Goal: Task Accomplishment & Management: Manage account settings

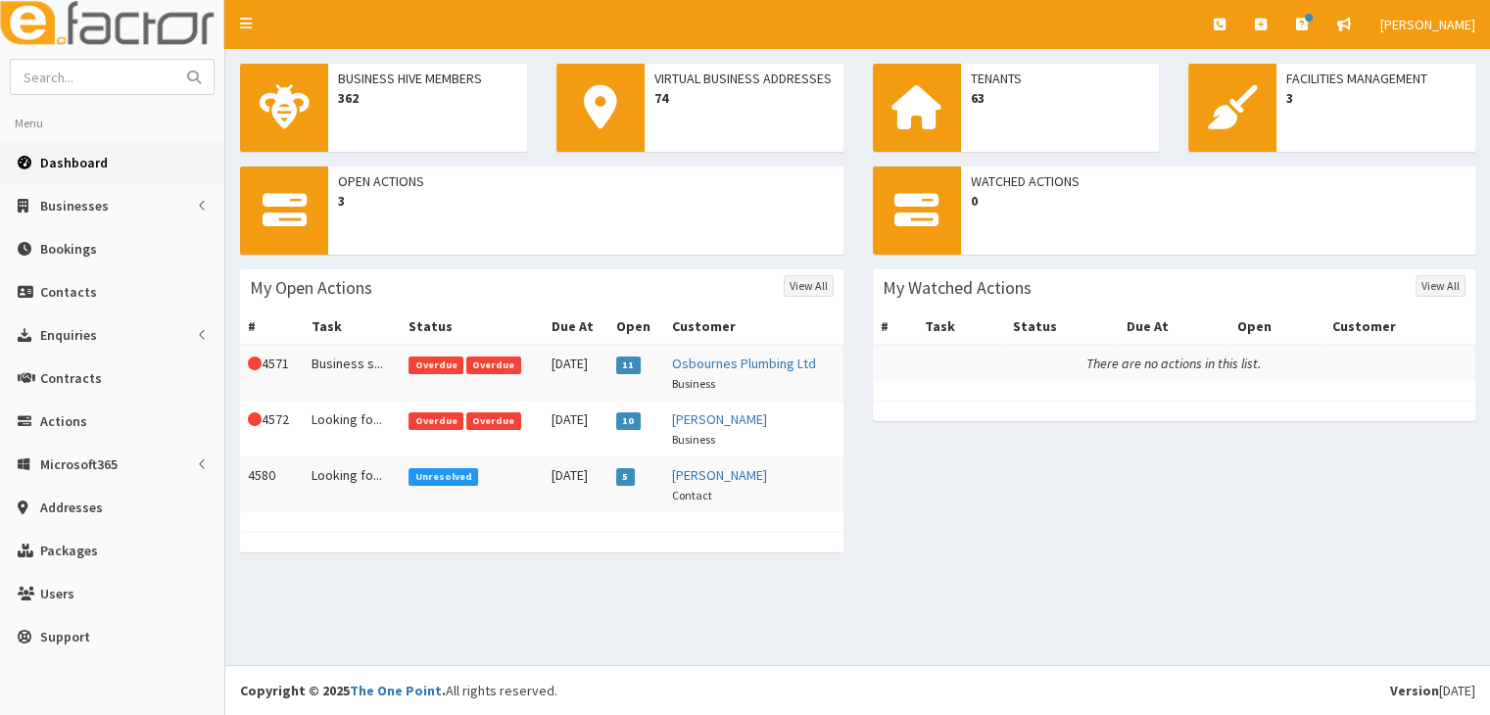
click at [496, 365] on span "Overdue" at bounding box center [493, 366] width 55 height 18
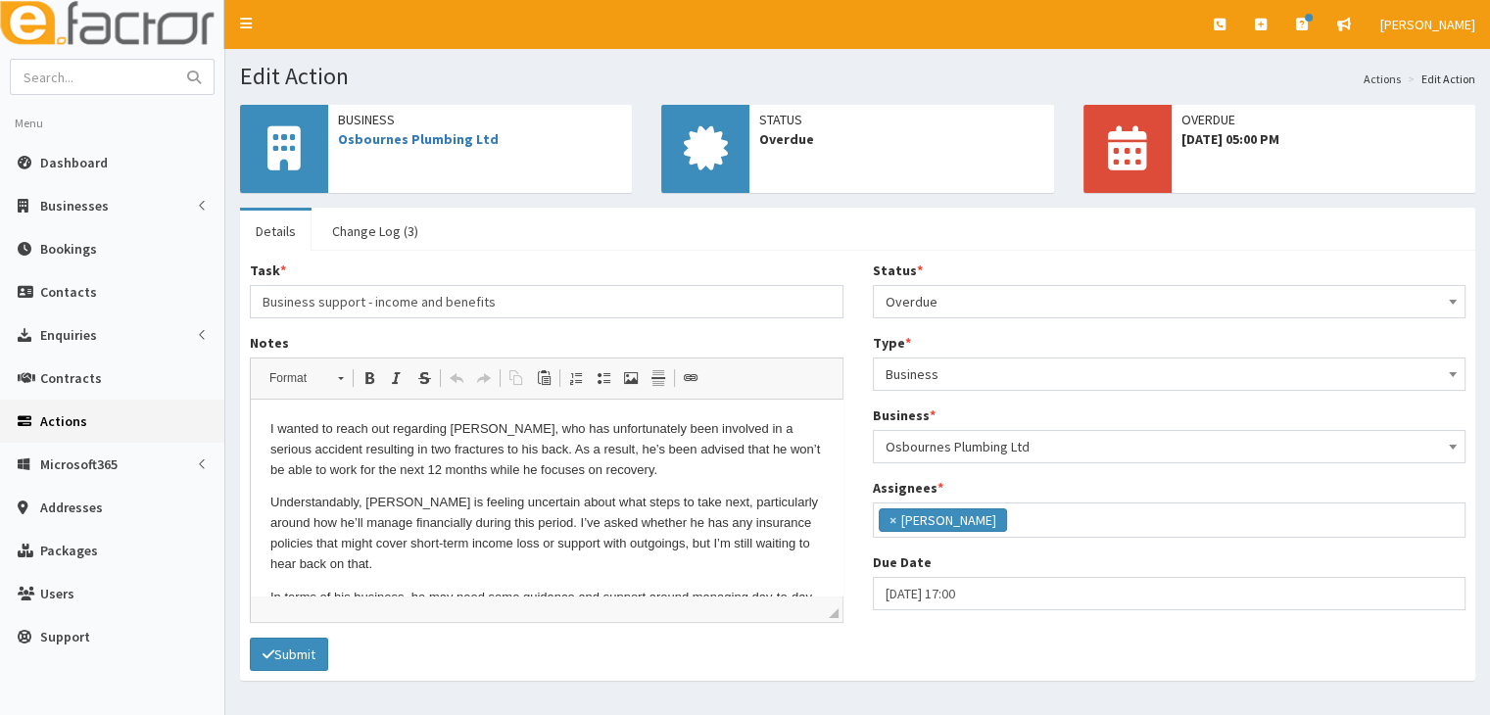
click at [1458, 308] on span at bounding box center [1453, 299] width 20 height 27
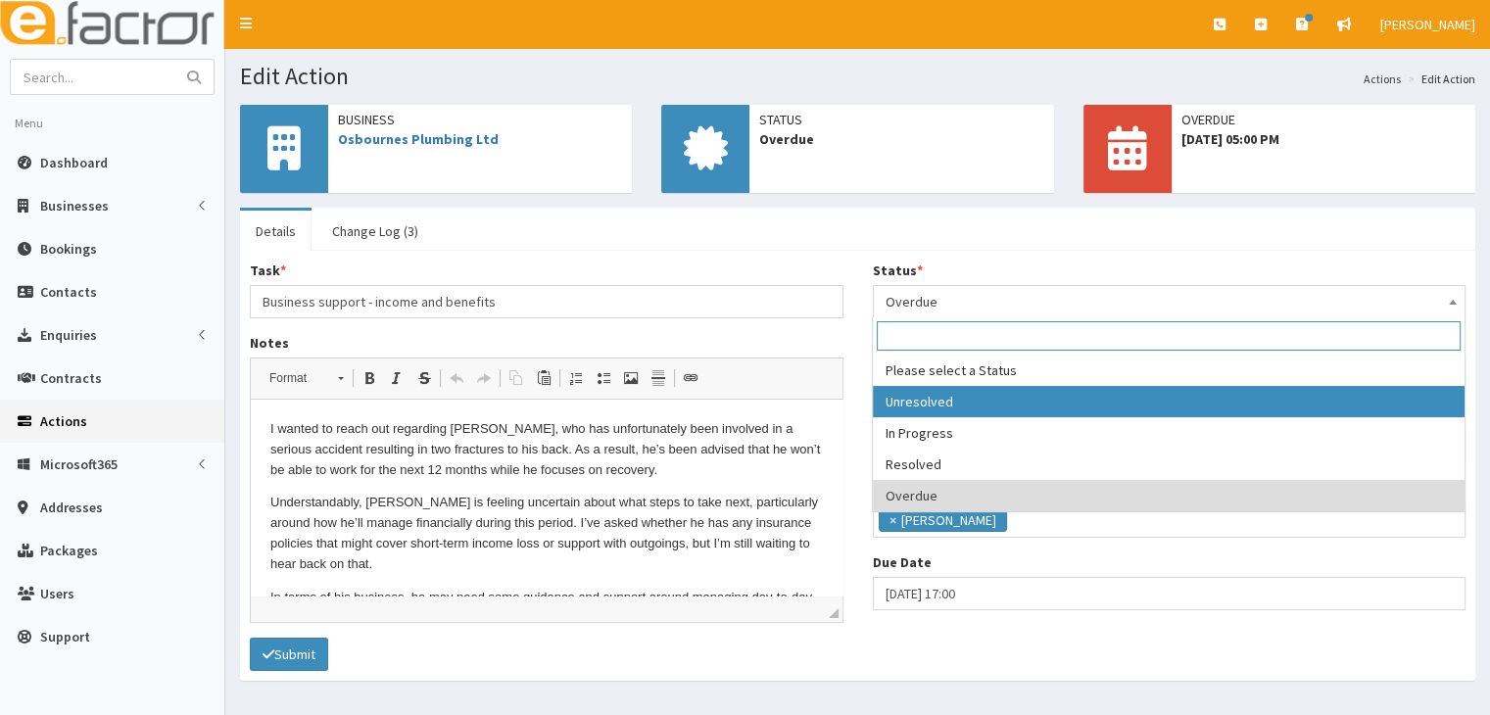
select select "1"
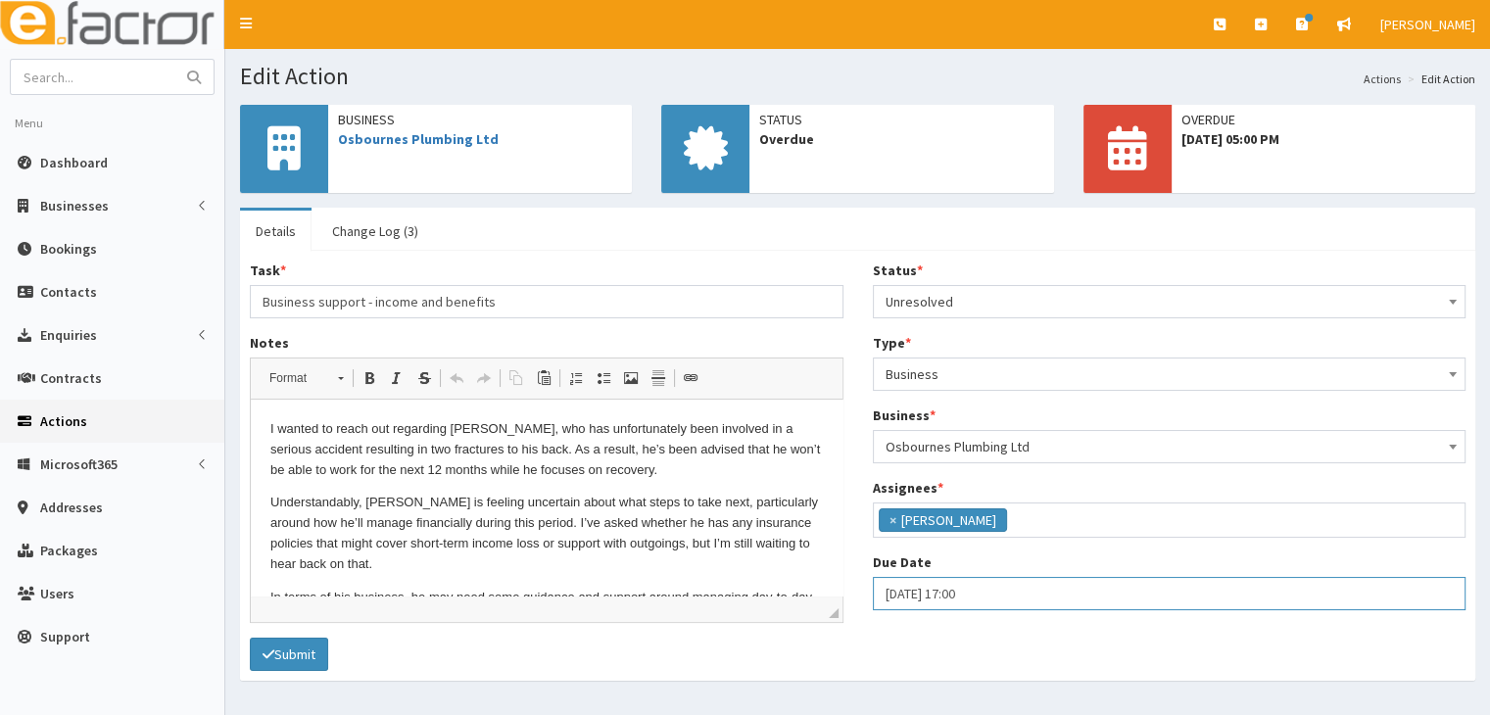
select select "17"
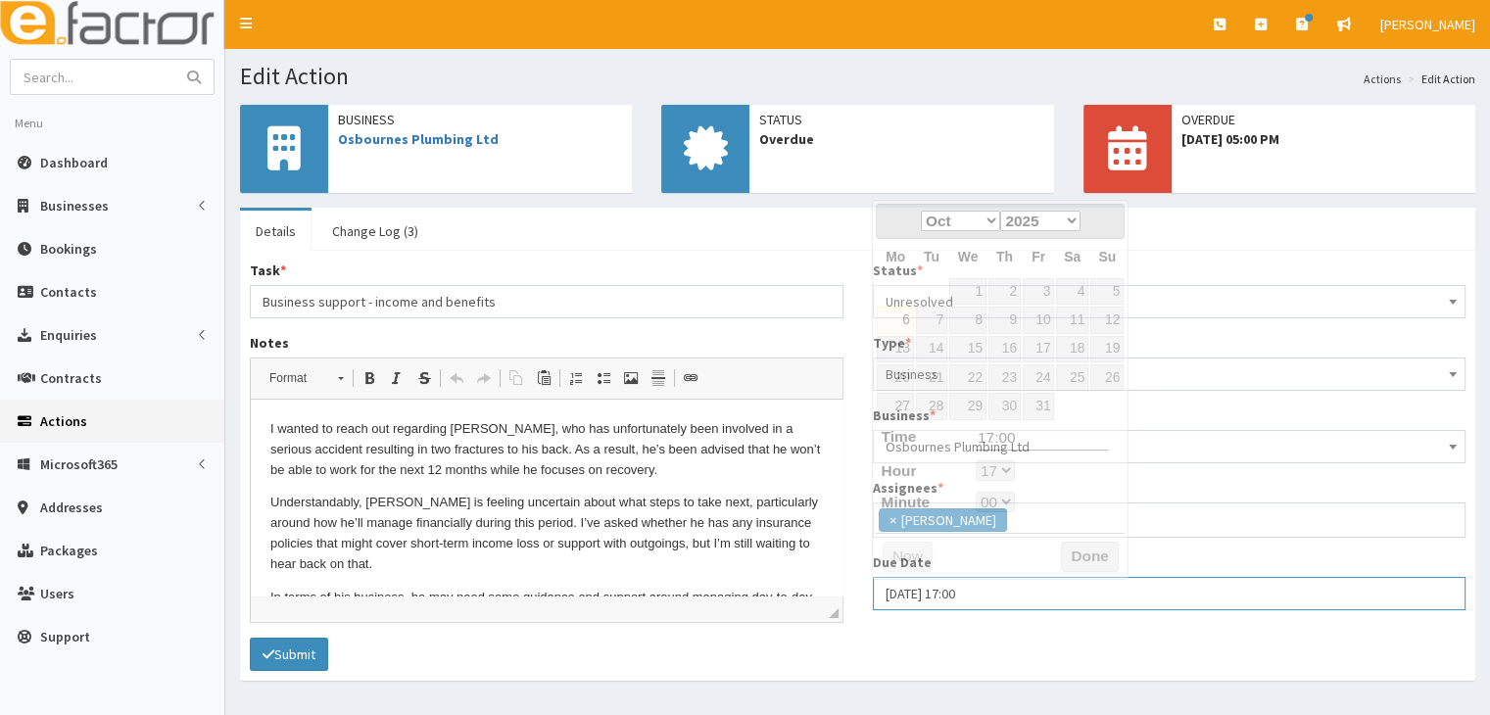
click at [894, 587] on input "06-10-2025 17:00" at bounding box center [1170, 593] width 594 height 33
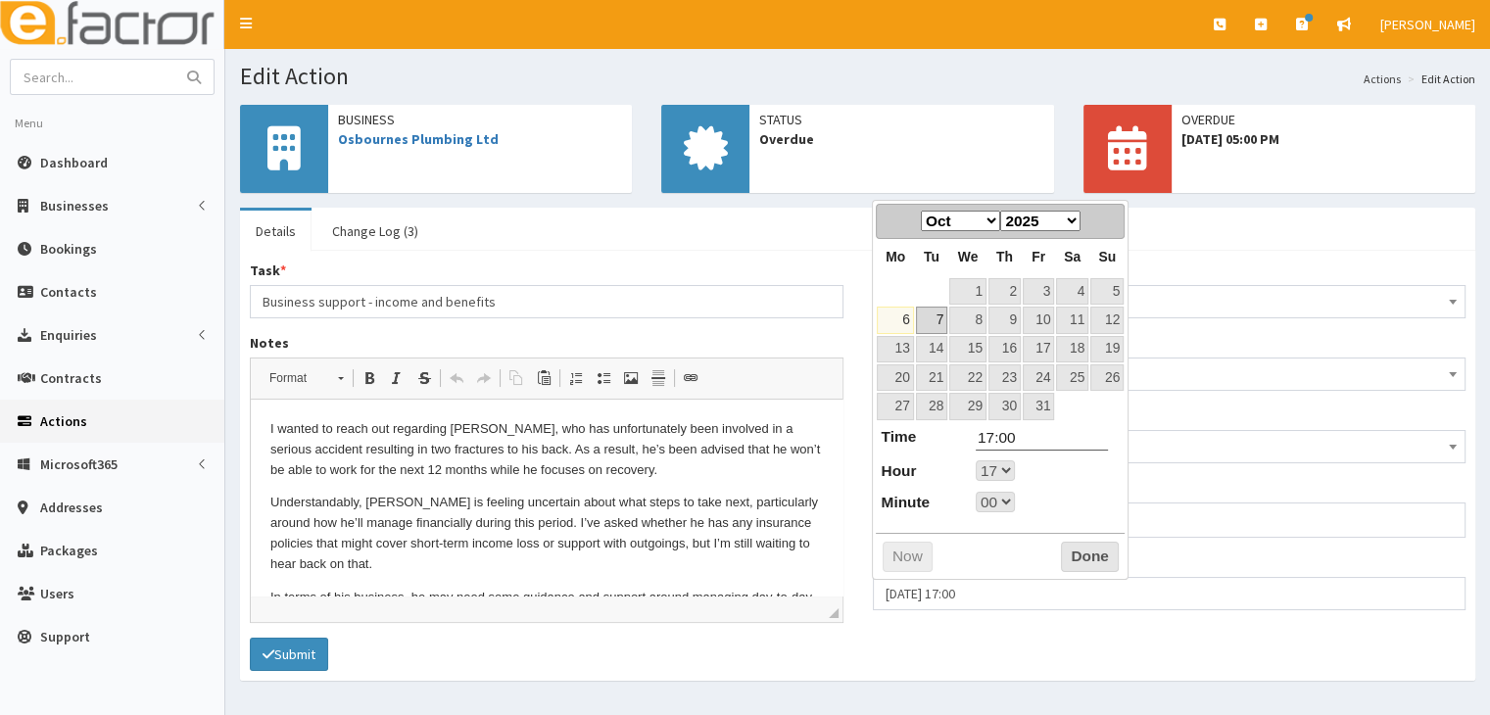
click at [941, 317] on link "7" at bounding box center [931, 320] width 31 height 26
type input "[DATE] 17:00"
select select "17"
click at [1087, 553] on button "Done" at bounding box center [1090, 557] width 58 height 31
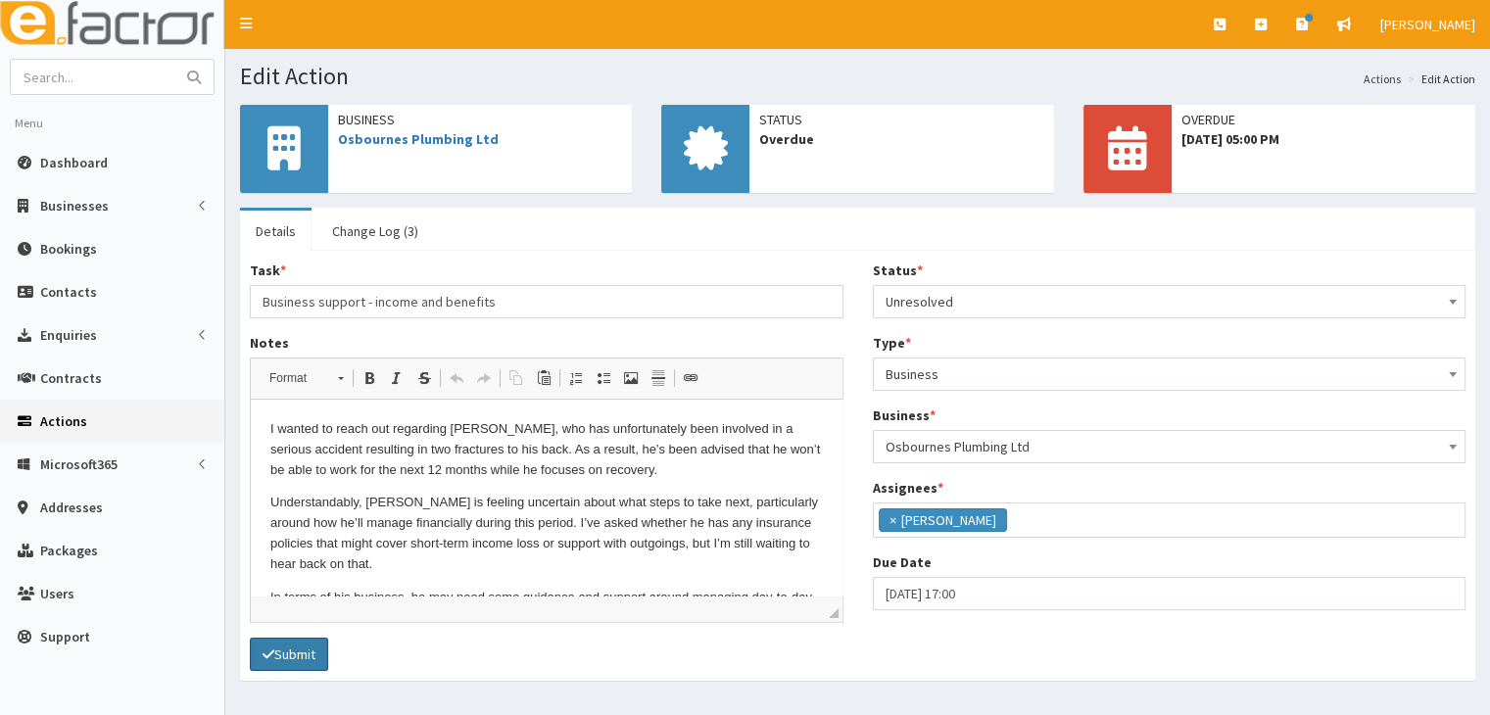
click at [301, 651] on button "Submit" at bounding box center [289, 654] width 78 height 33
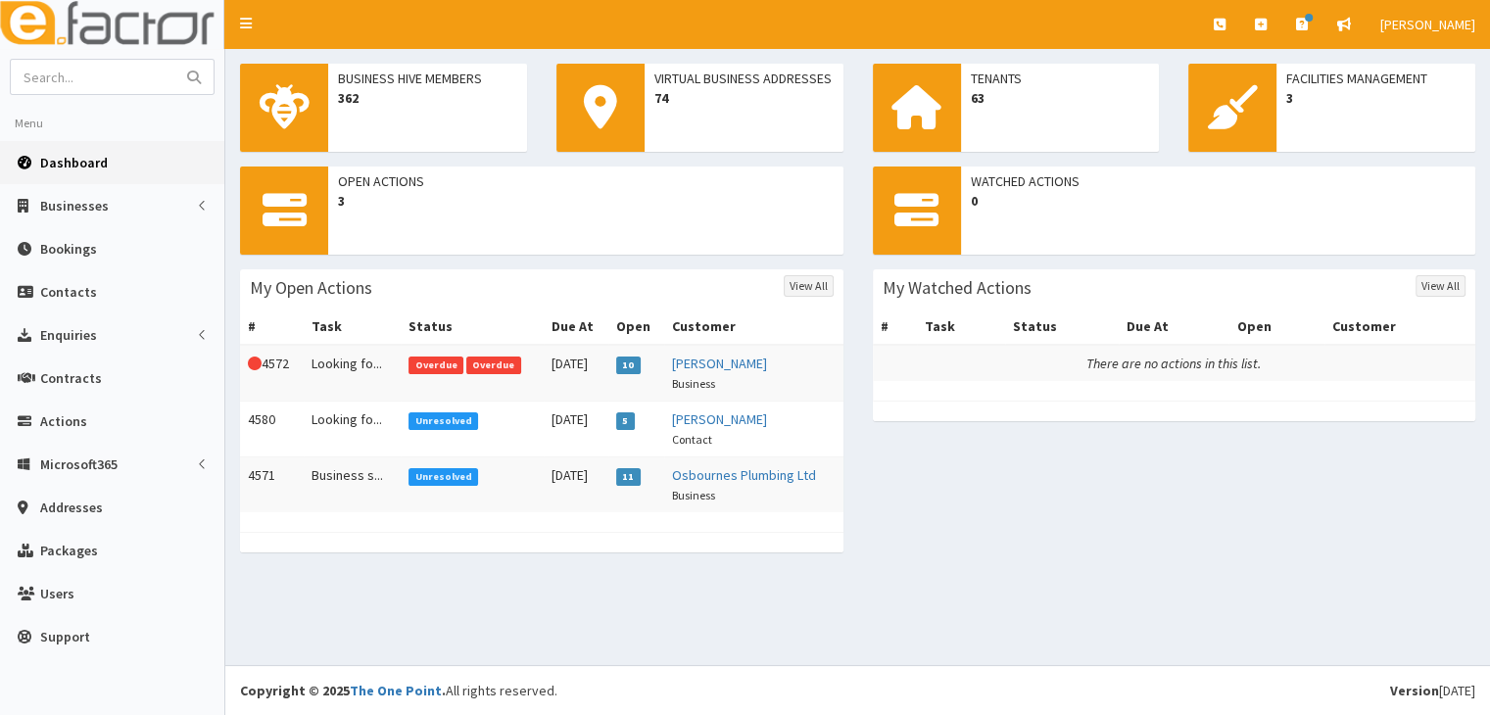
click at [479, 362] on span "Overdue" at bounding box center [493, 366] width 55 height 18
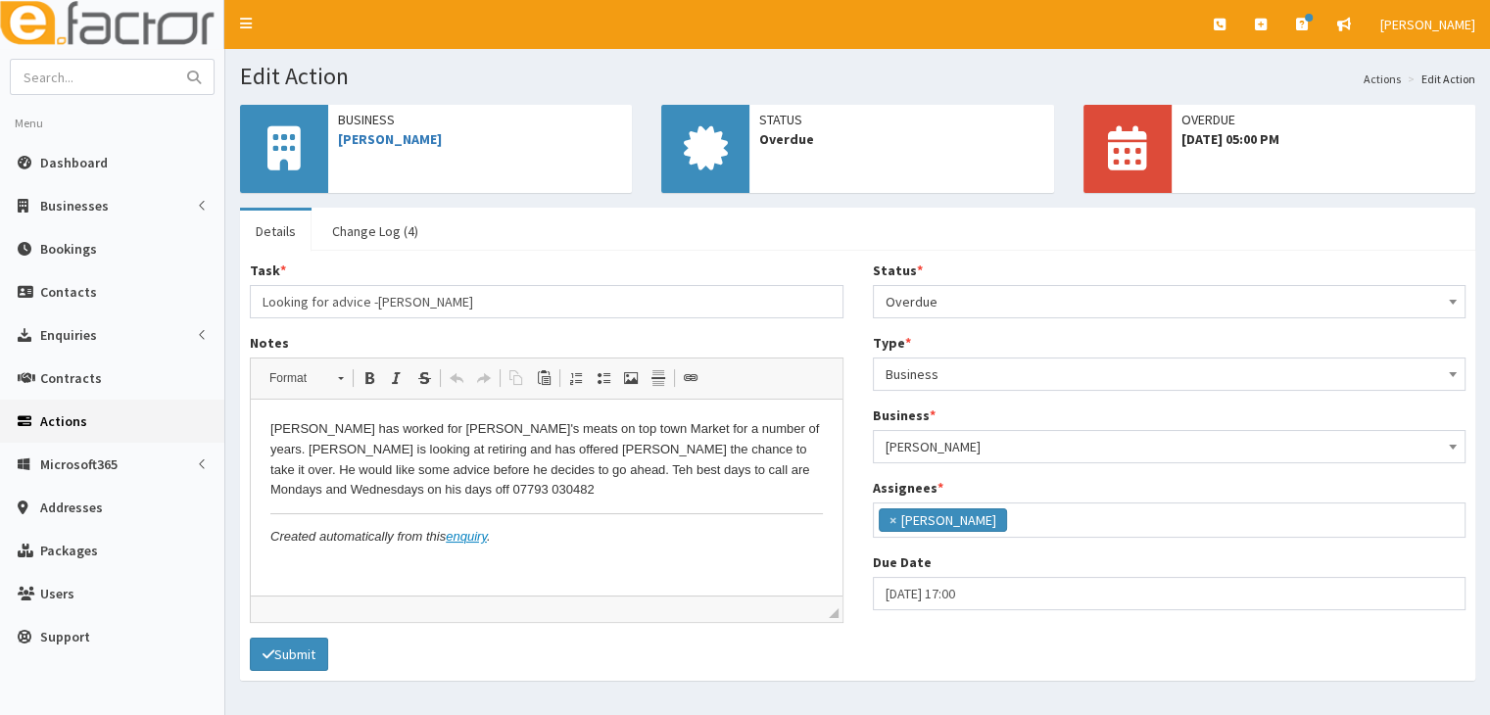
click at [1445, 305] on span at bounding box center [1453, 299] width 20 height 27
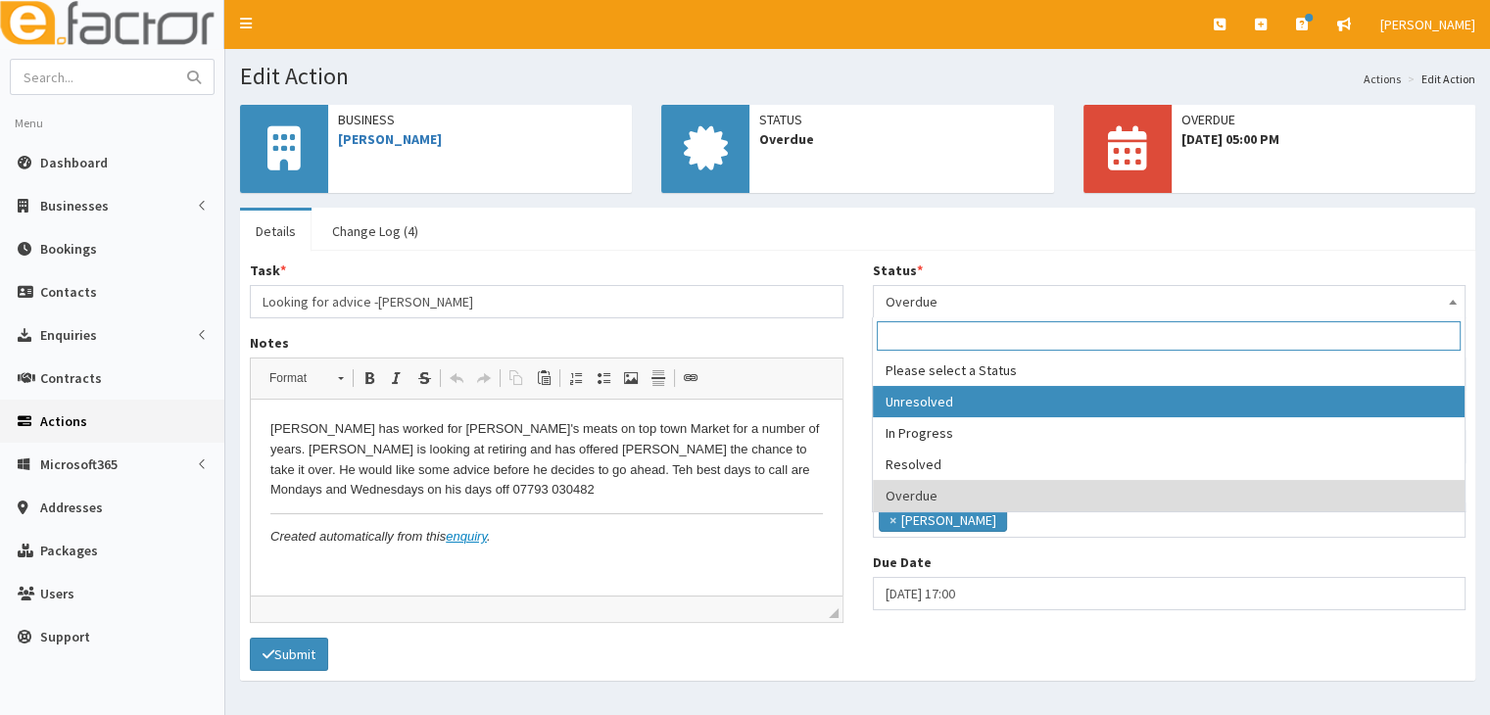
select select "1"
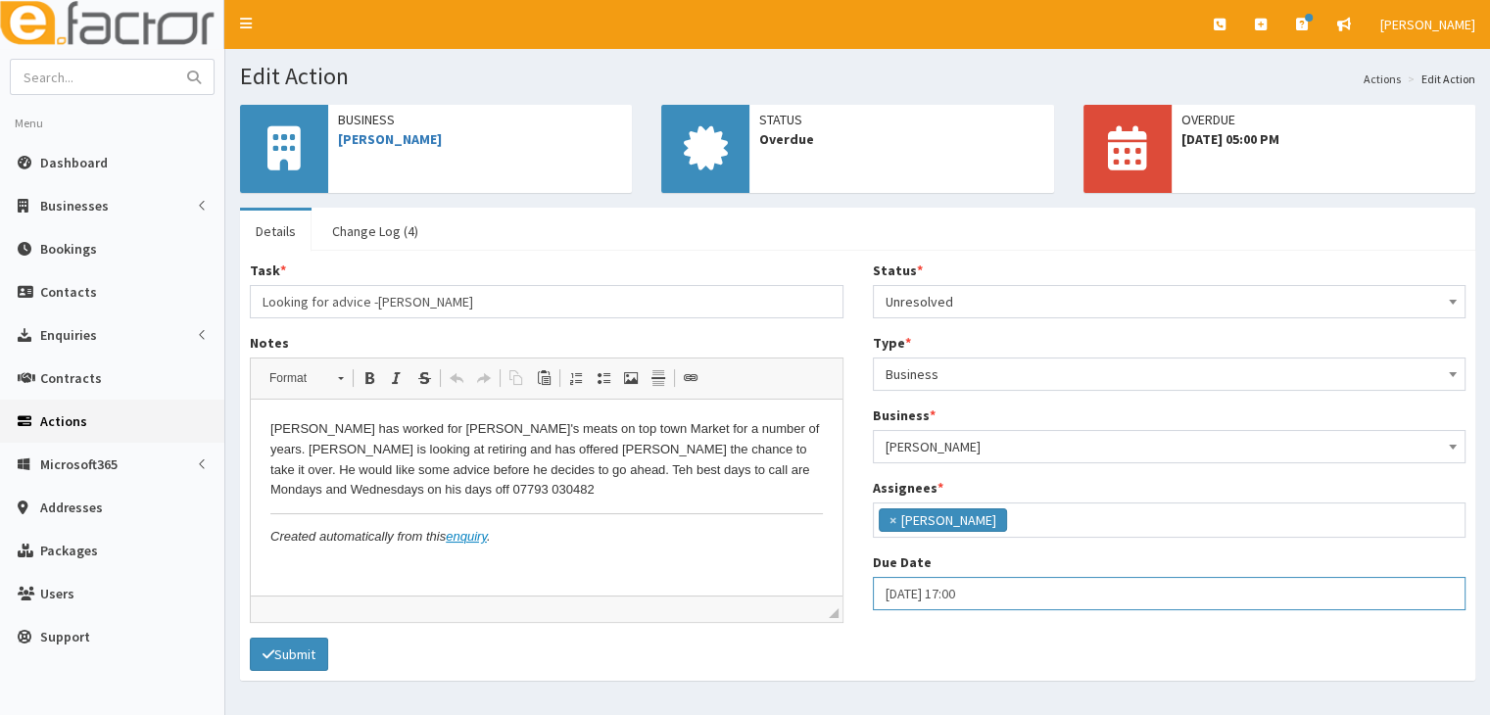
click at [902, 596] on input "06-10-2025 17:00" at bounding box center [1170, 593] width 594 height 33
select select "17"
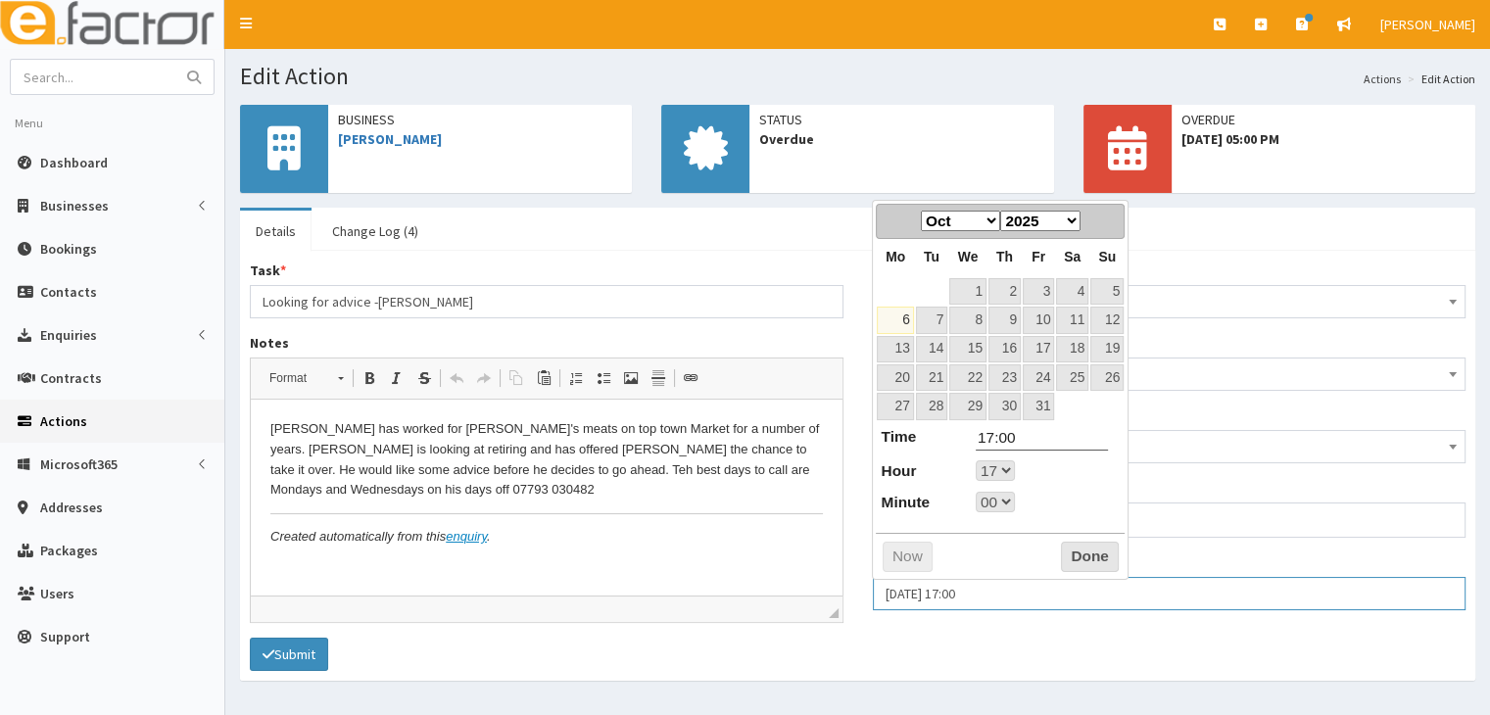
click at [893, 596] on input "06-10-2025 17:00" at bounding box center [1170, 593] width 594 height 33
type input "[DATE] 17:00"
select select "17"
type input "[DATE] 17:00"
click at [1078, 557] on button "Done" at bounding box center [1090, 557] width 58 height 31
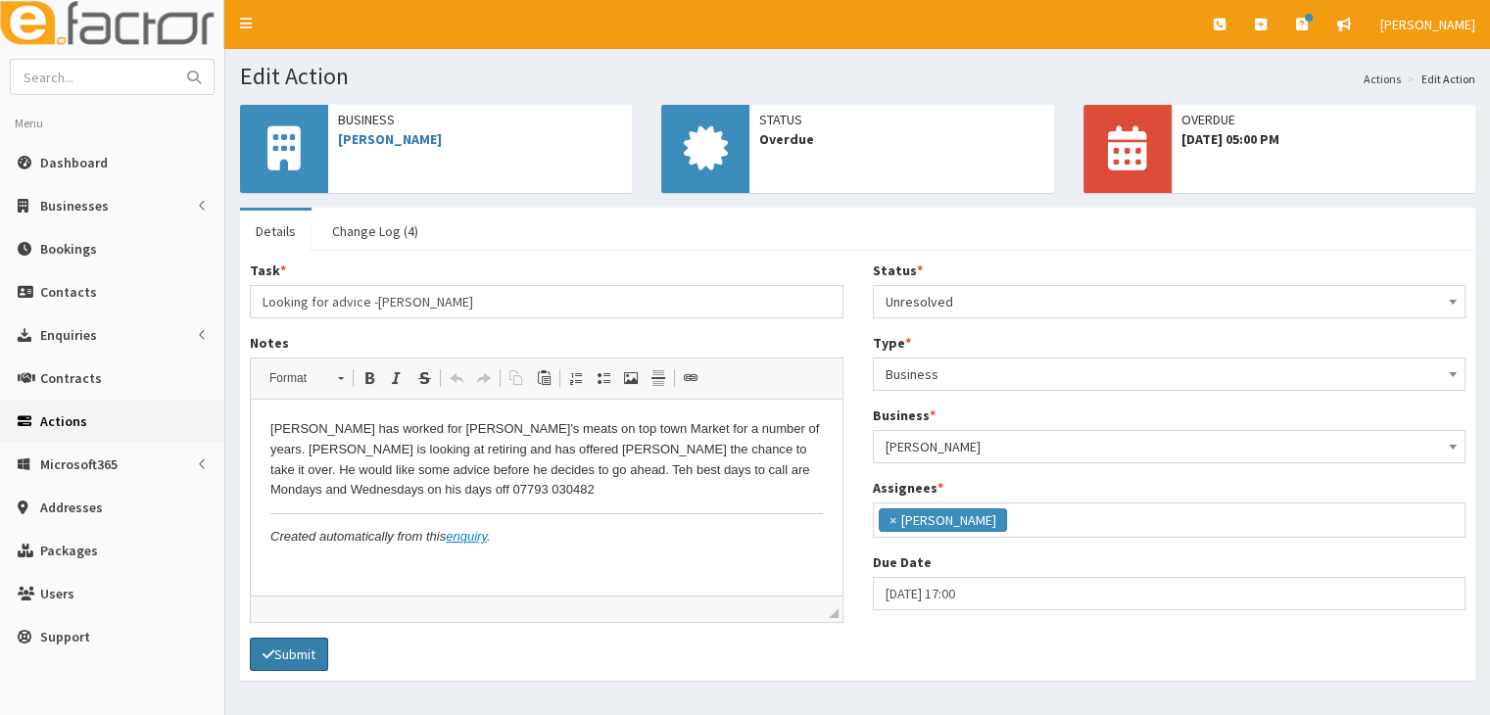
click at [317, 657] on button "Submit" at bounding box center [289, 654] width 78 height 33
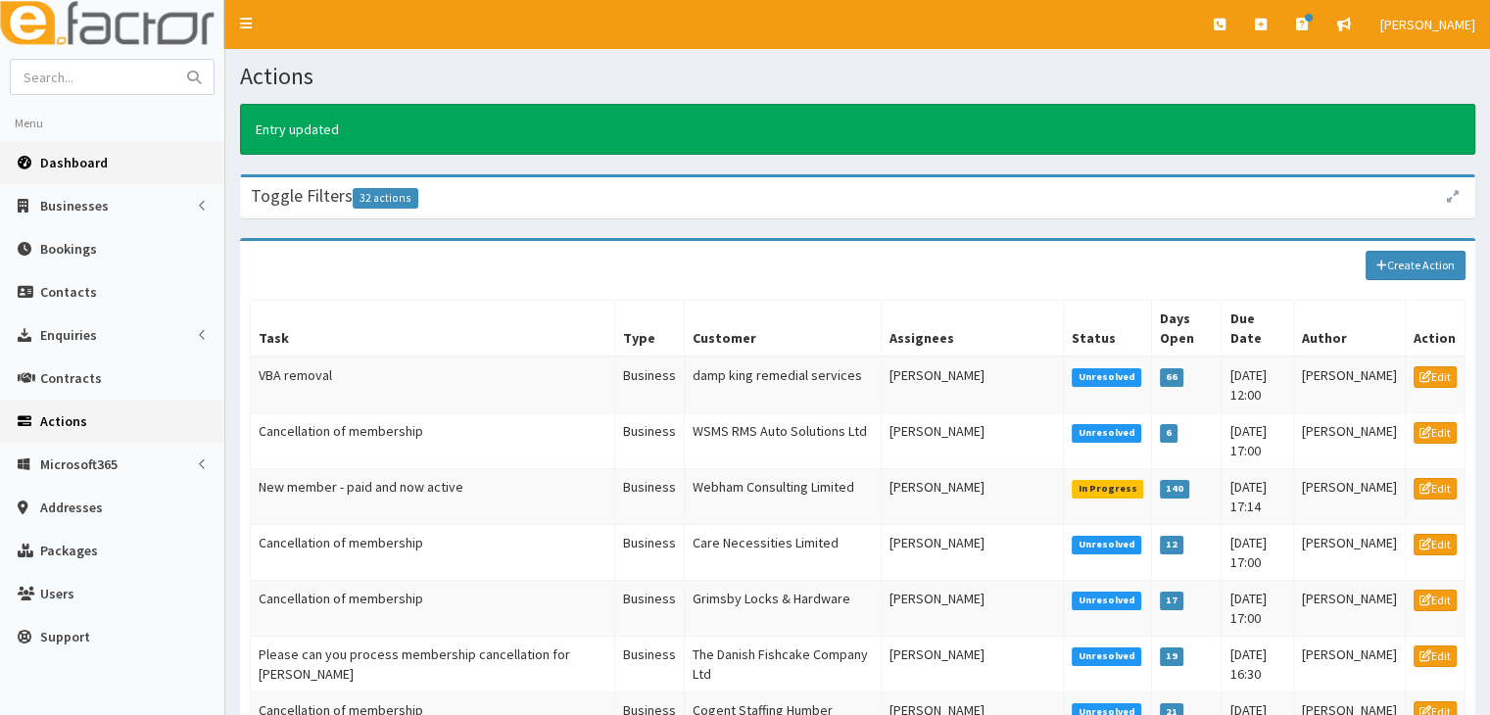
click at [69, 152] on link "Dashboard" at bounding box center [112, 162] width 224 height 43
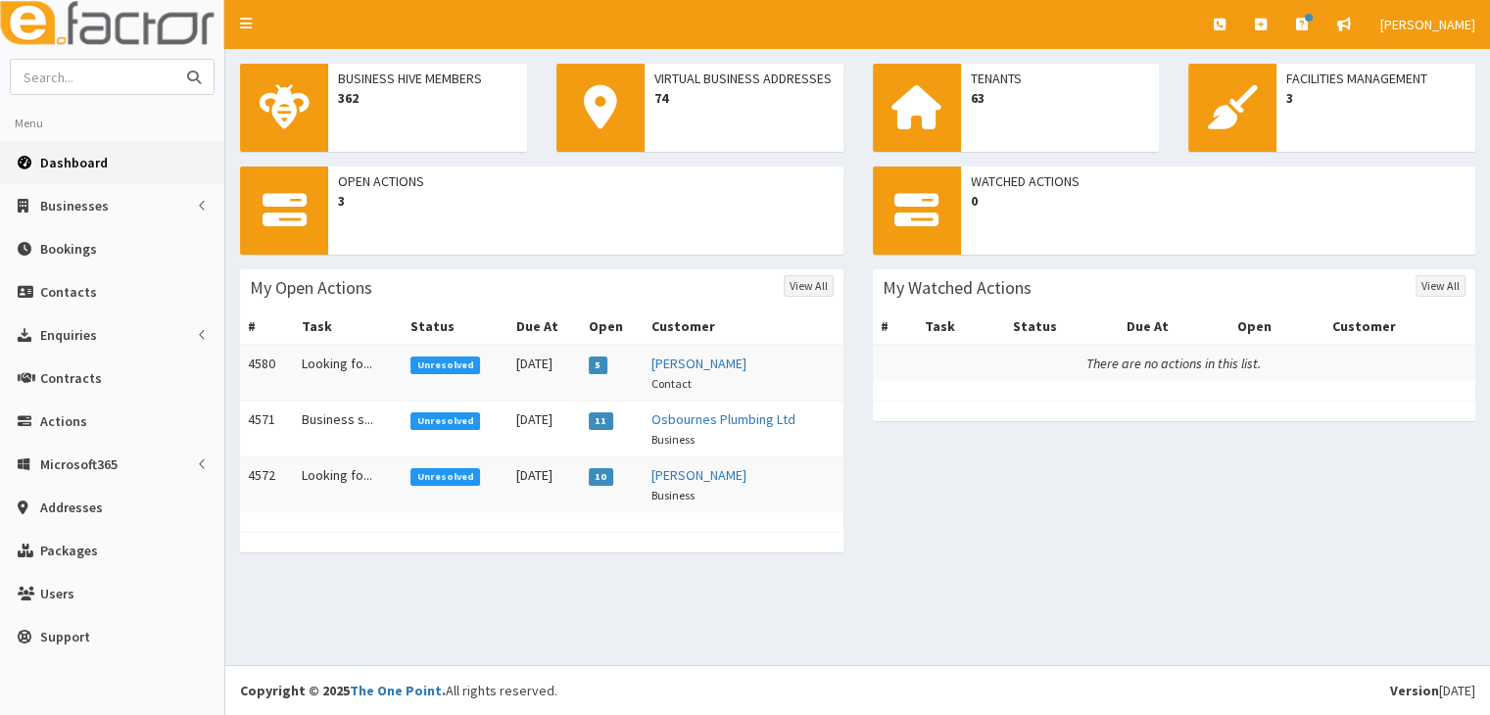
click at [118, 79] on input "text" at bounding box center [93, 77] width 165 height 34
type input "D"
